Goal: Book appointment/travel/reservation

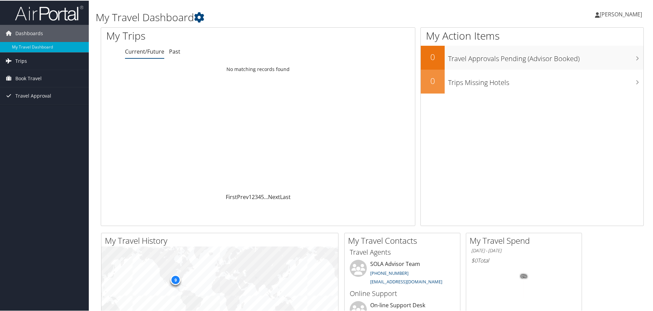
click at [17, 60] on span "Trips" at bounding box center [21, 60] width 12 height 17
click at [20, 72] on link "Current/Future Trips" at bounding box center [44, 74] width 89 height 10
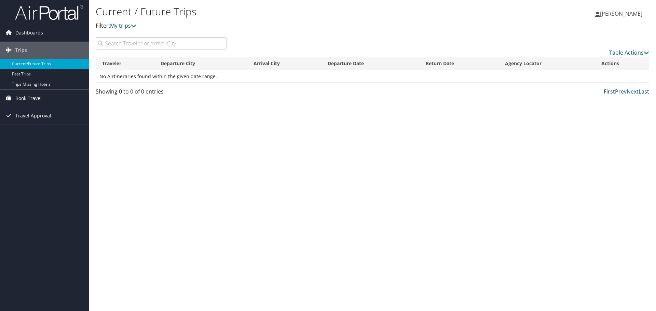
click at [34, 97] on span "Book Travel" at bounding box center [28, 98] width 26 height 17
click at [37, 109] on link "Approval Request (Beta)" at bounding box center [44, 112] width 89 height 10
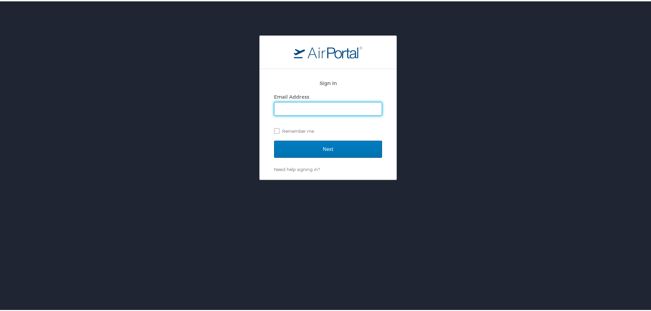
type input "[EMAIL_ADDRESS][DOMAIN_NAME][US_STATE]"
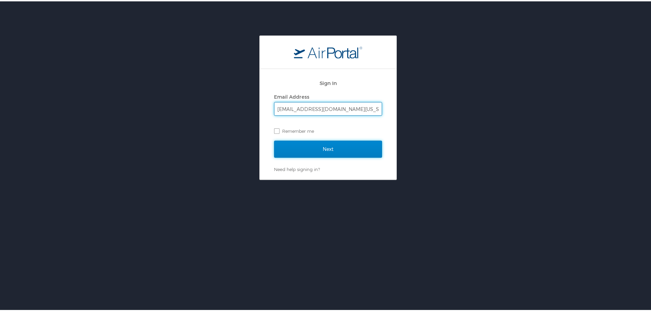
click at [314, 142] on input "Next" at bounding box center [328, 147] width 108 height 17
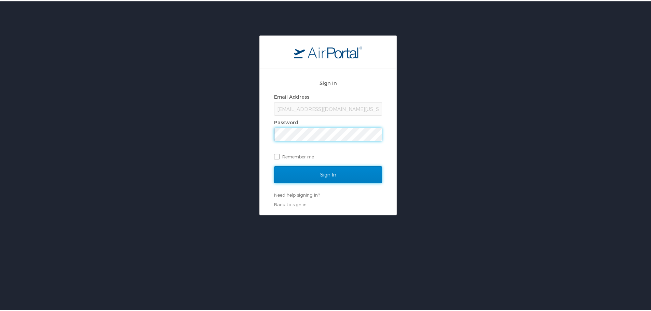
click at [335, 172] on input "Sign In" at bounding box center [328, 173] width 108 height 17
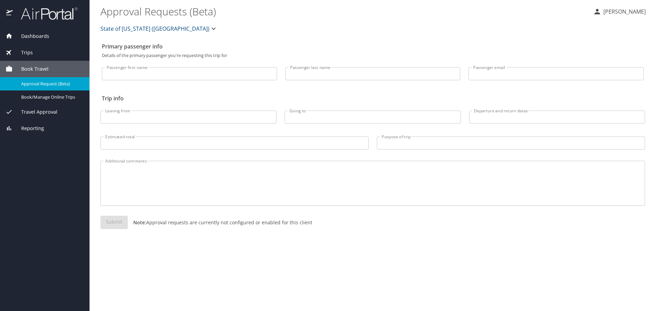
click at [31, 115] on span "Travel Approval" at bounding box center [35, 112] width 45 height 8
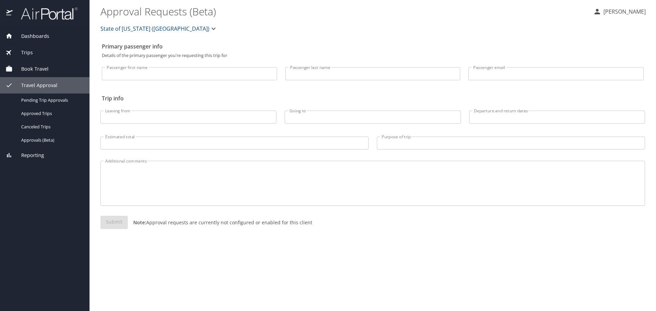
click at [36, 67] on span "Book Travel" at bounding box center [31, 69] width 36 height 8
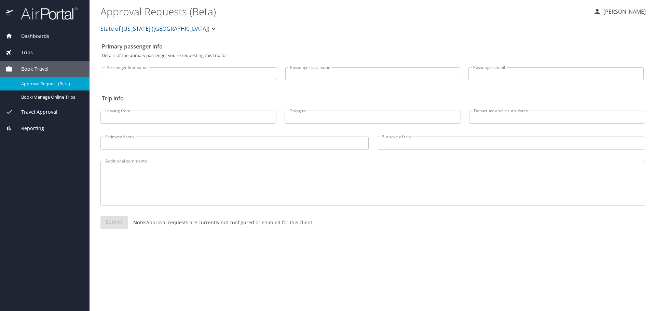
click at [37, 83] on span "Approval Request (Beta)" at bounding box center [51, 84] width 60 height 6
click at [54, 83] on span "Approval Request (Beta)" at bounding box center [51, 84] width 60 height 6
click at [56, 97] on span "Book/Manage Online Trips" at bounding box center [51, 97] width 60 height 6
